Goal: Check status: Check status

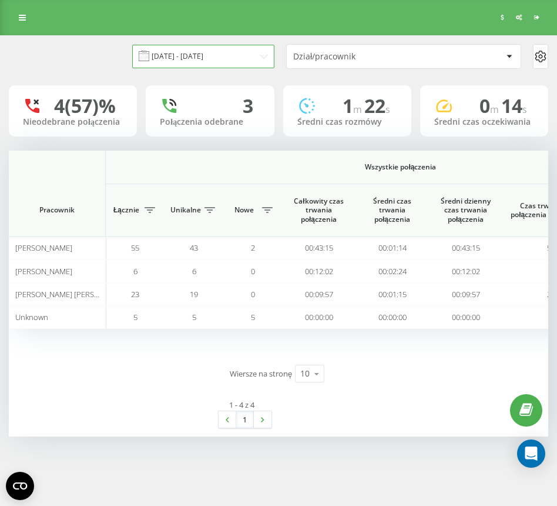
click at [242, 59] on input "19.08.2025 - 19.08.2025" at bounding box center [203, 56] width 142 height 23
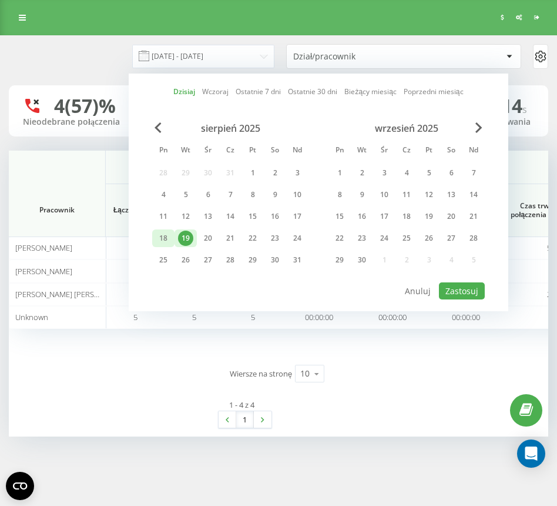
click at [168, 235] on div "18" at bounding box center [163, 238] width 15 height 15
click at [182, 236] on div "19" at bounding box center [185, 238] width 15 height 15
click at [472, 292] on button "Zastosuj" at bounding box center [462, 290] width 46 height 17
type input "[DATE] - [DATE]"
